Goal: Information Seeking & Learning: Learn about a topic

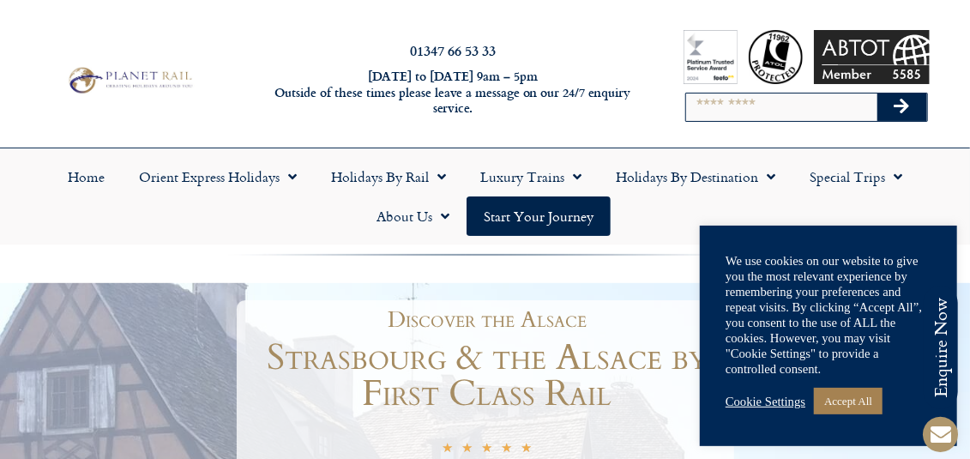
click at [856, 403] on link "Accept All" at bounding box center [848, 401] width 69 height 27
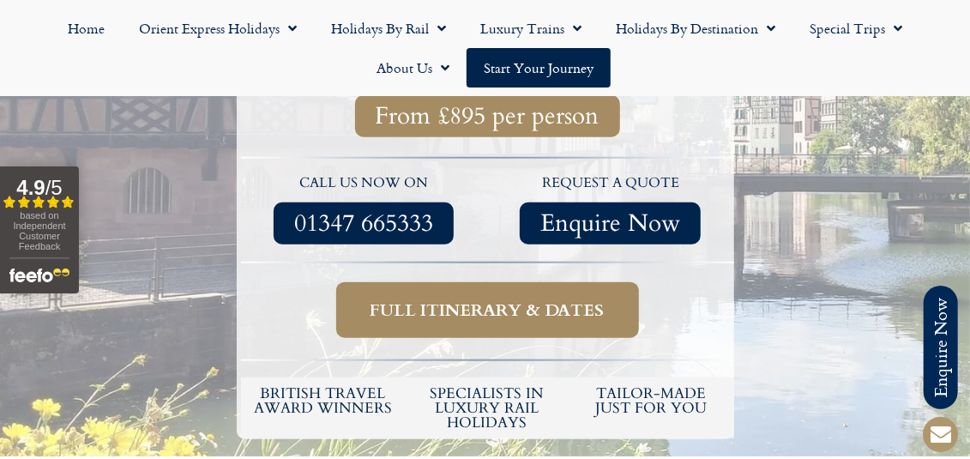
scroll to position [610, 0]
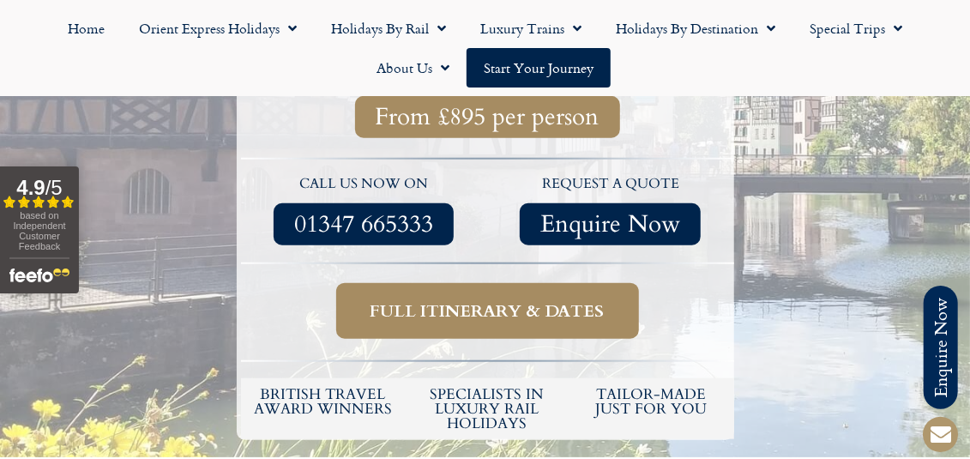
click at [557, 300] on span "Full itinerary & dates" at bounding box center [488, 310] width 234 height 21
click at [485, 300] on span "Full itinerary & dates" at bounding box center [488, 310] width 234 height 21
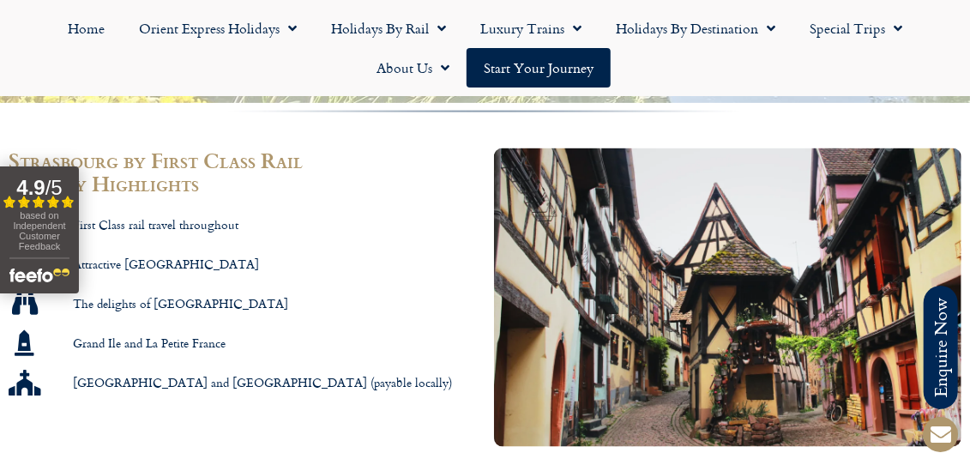
scroll to position [960, 0]
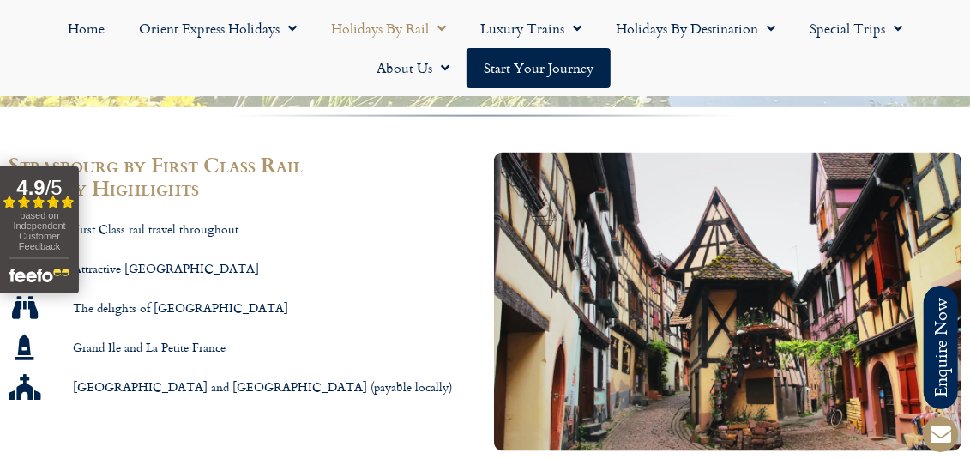
click at [441, 33] on span "Menu" at bounding box center [437, 28] width 17 height 31
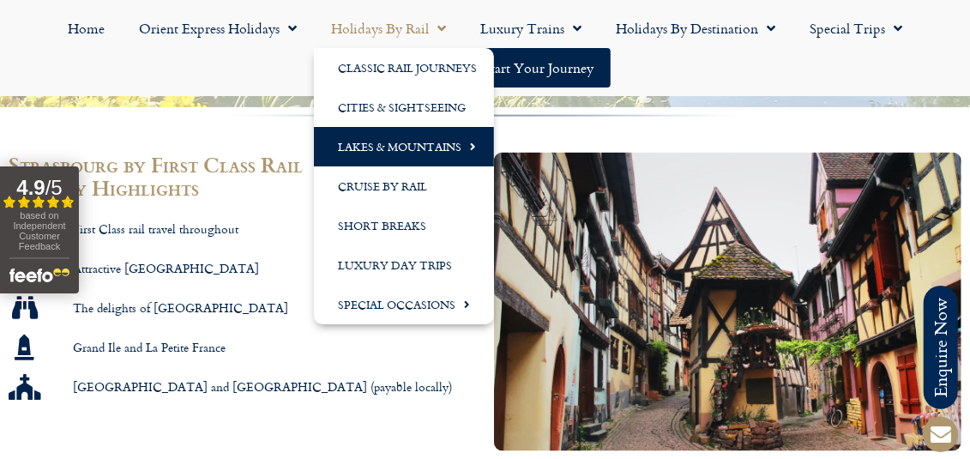
click at [434, 145] on link "Lakes & Mountains" at bounding box center [404, 146] width 180 height 39
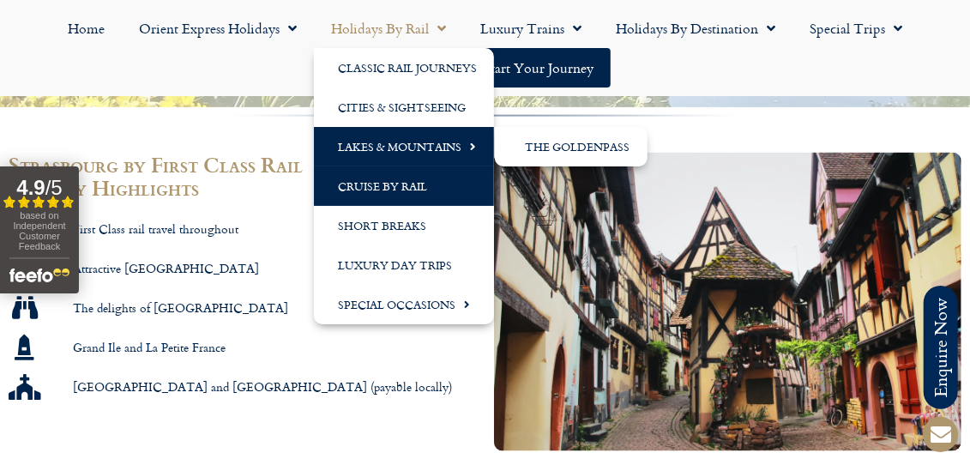
click at [417, 193] on link "Cruise by Rail" at bounding box center [404, 185] width 180 height 39
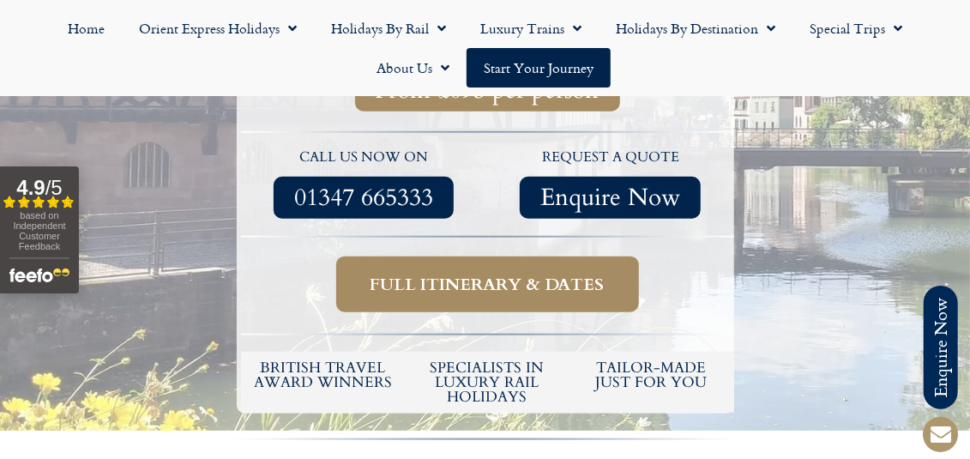
scroll to position [610, 0]
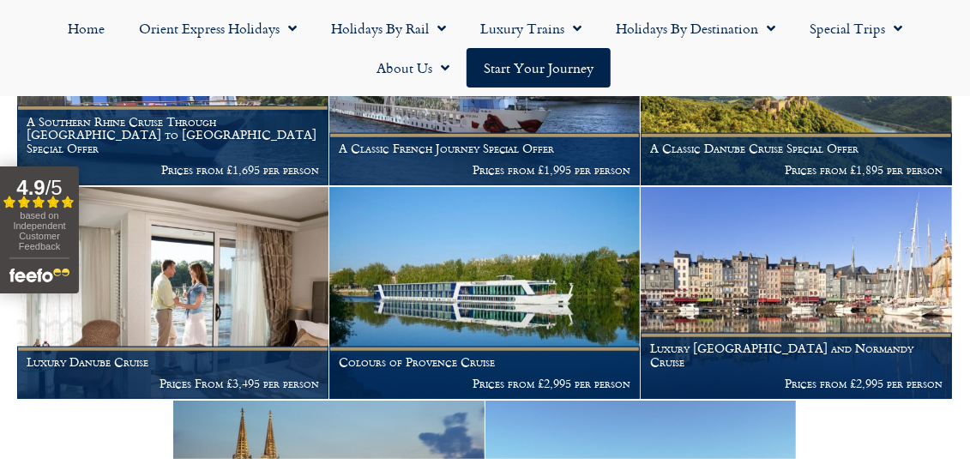
scroll to position [558, 0]
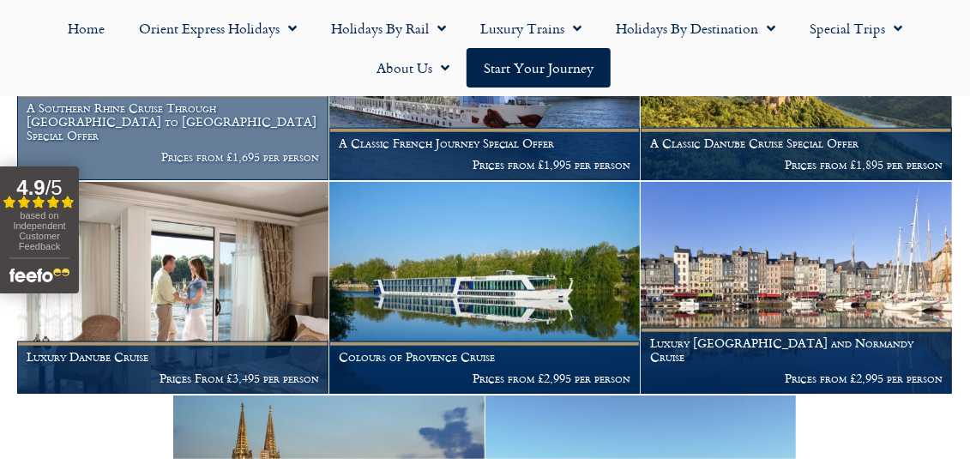
click at [269, 137] on h1 "A Southern Rhine Cruise Through [GEOGRAPHIC_DATA] to [GEOGRAPHIC_DATA] Special …" at bounding box center [173, 121] width 293 height 40
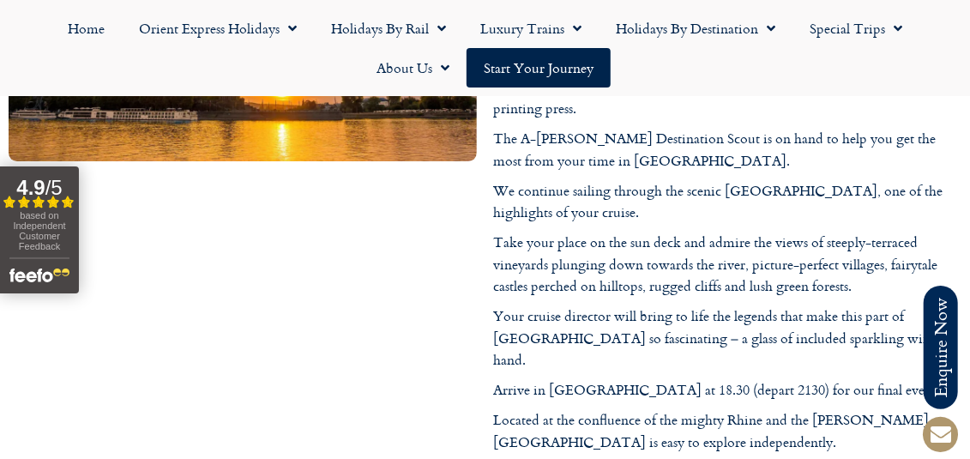
scroll to position [5339, 0]
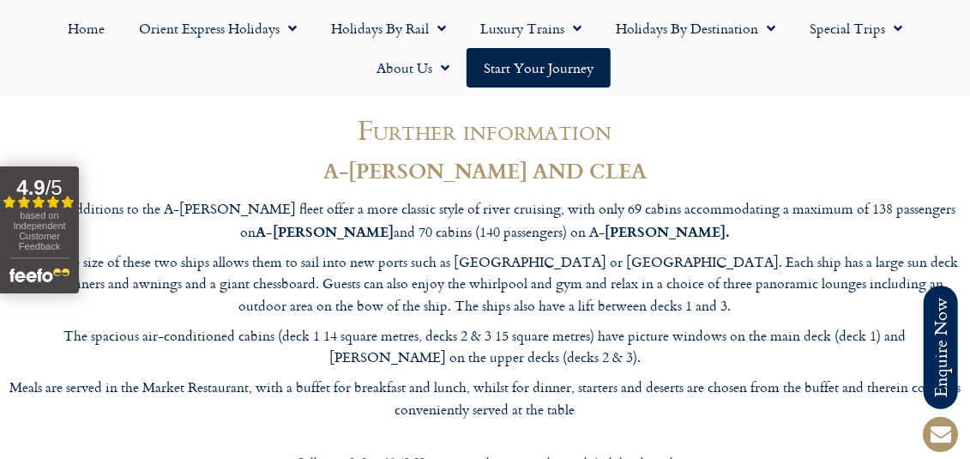
scroll to position [6269, 0]
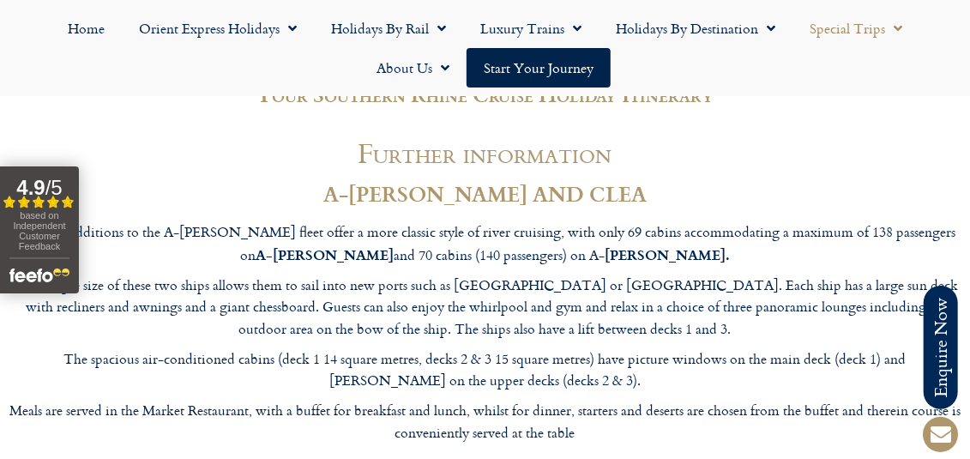
click at [846, 24] on link "Special Trips" at bounding box center [856, 28] width 127 height 39
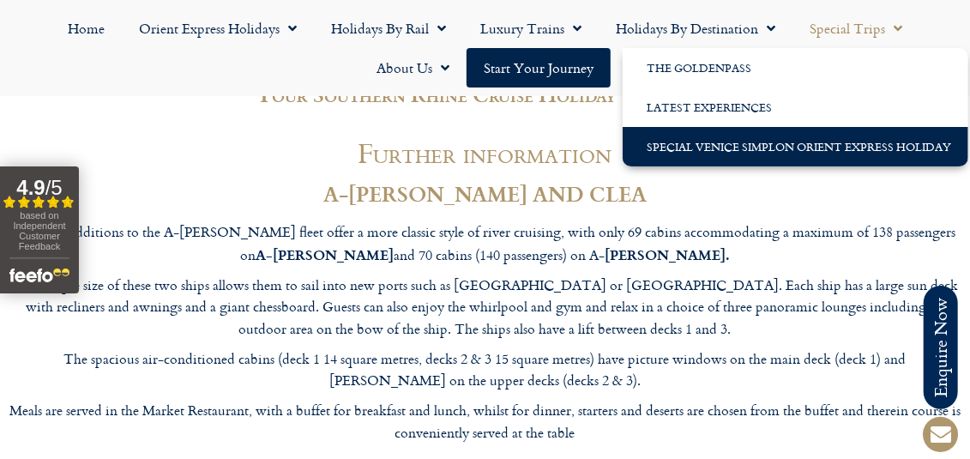
click at [786, 148] on link "Special Venice Simplon Orient Express Holiday" at bounding box center [796, 146] width 346 height 39
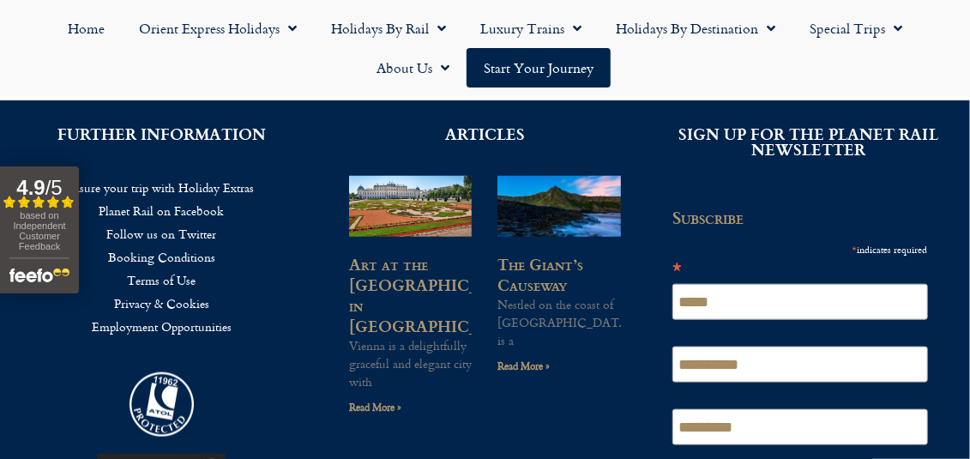
scroll to position [779, 0]
